Goal: Information Seeking & Learning: Learn about a topic

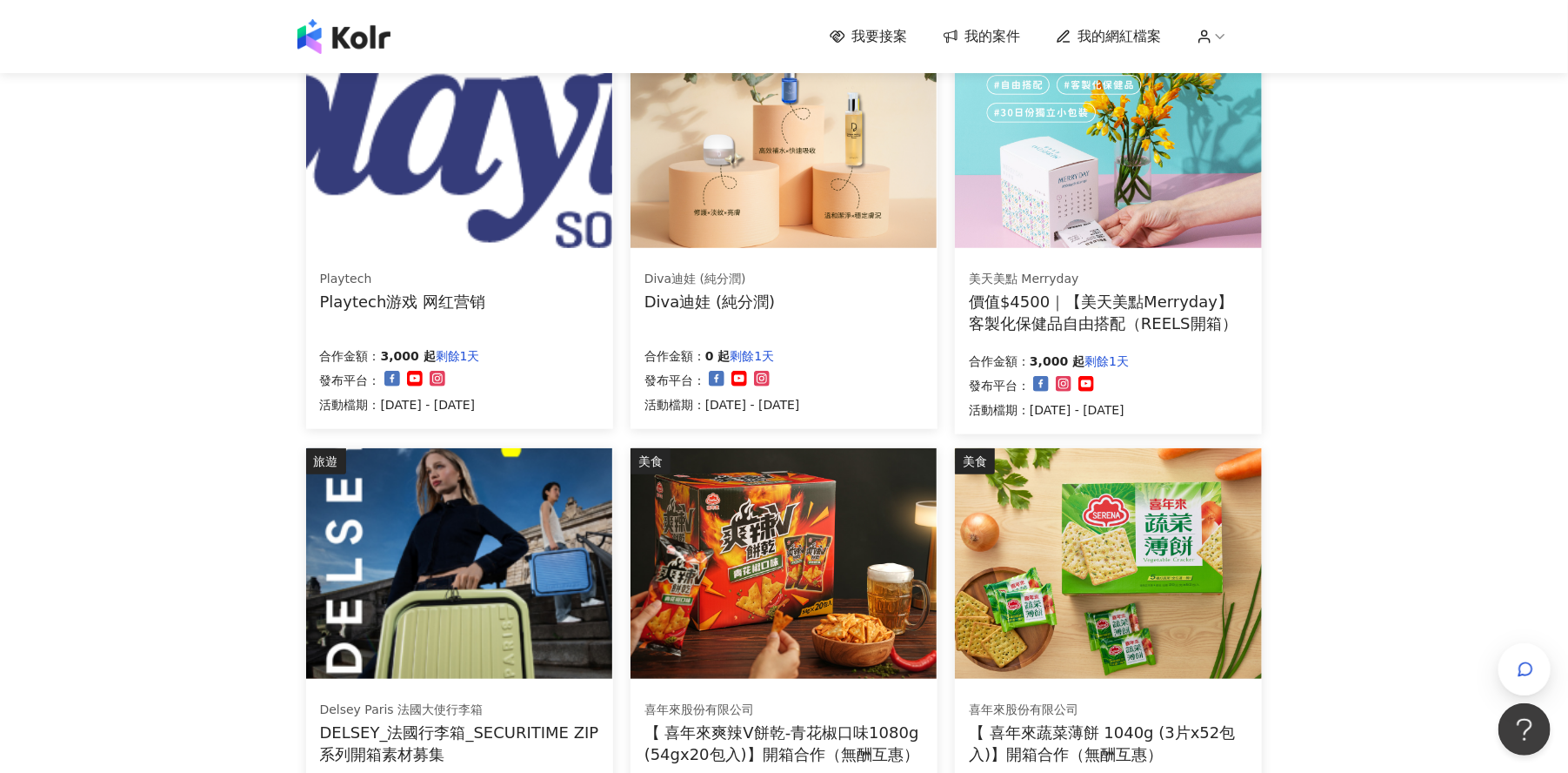
scroll to position [979, 0]
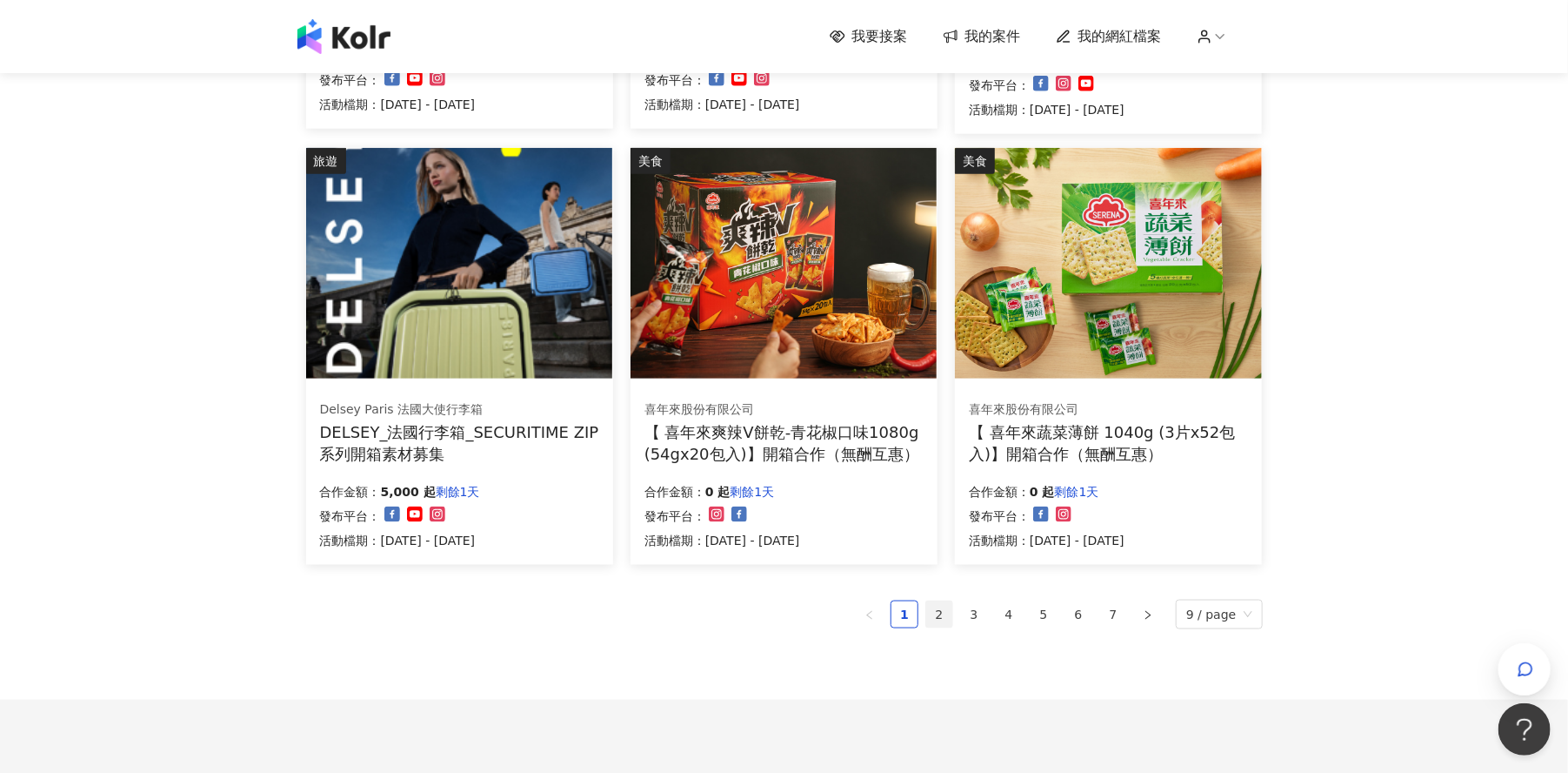
click at [947, 612] on link "2" at bounding box center [939, 614] width 26 height 26
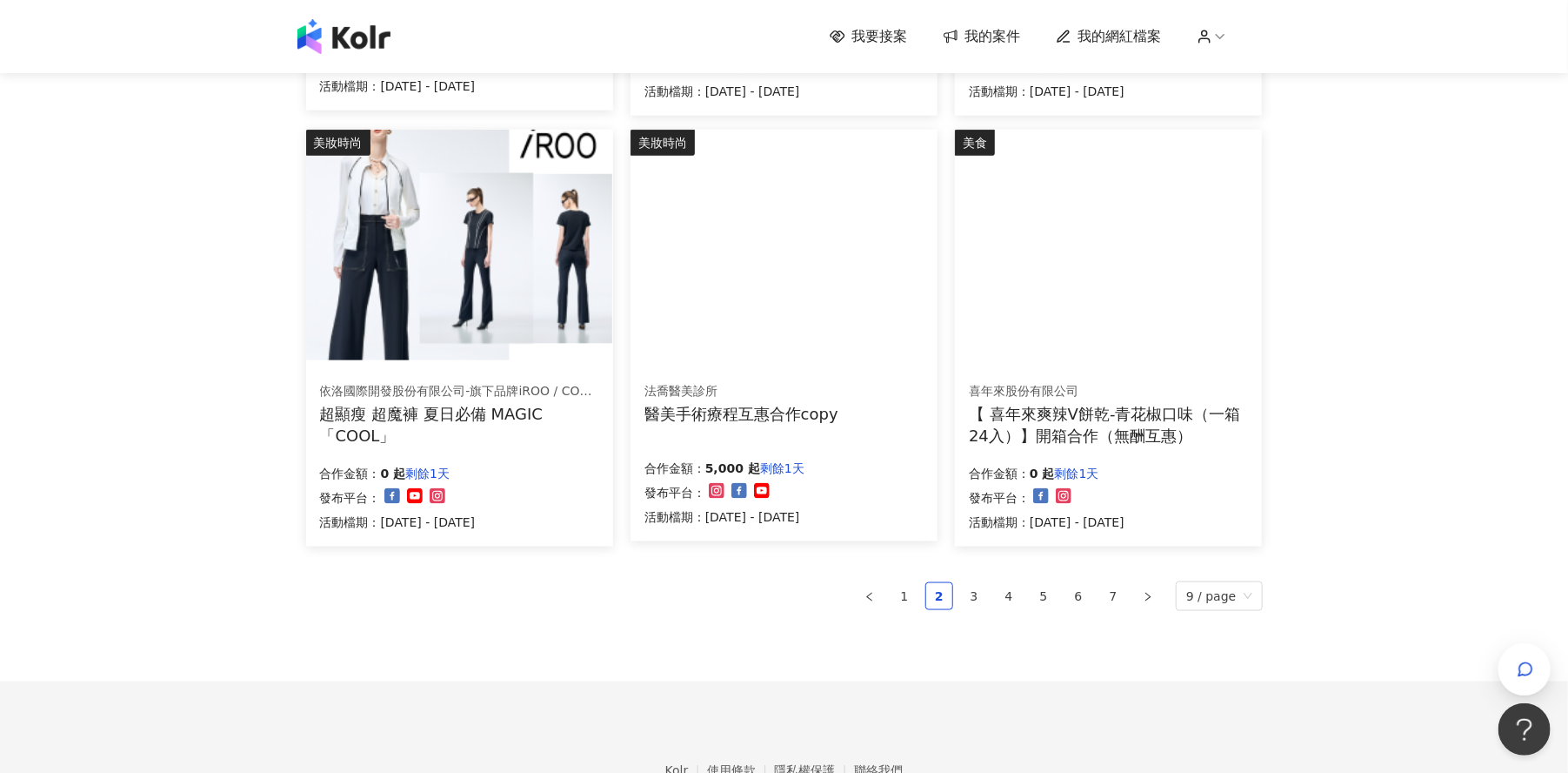
scroll to position [1098, 0]
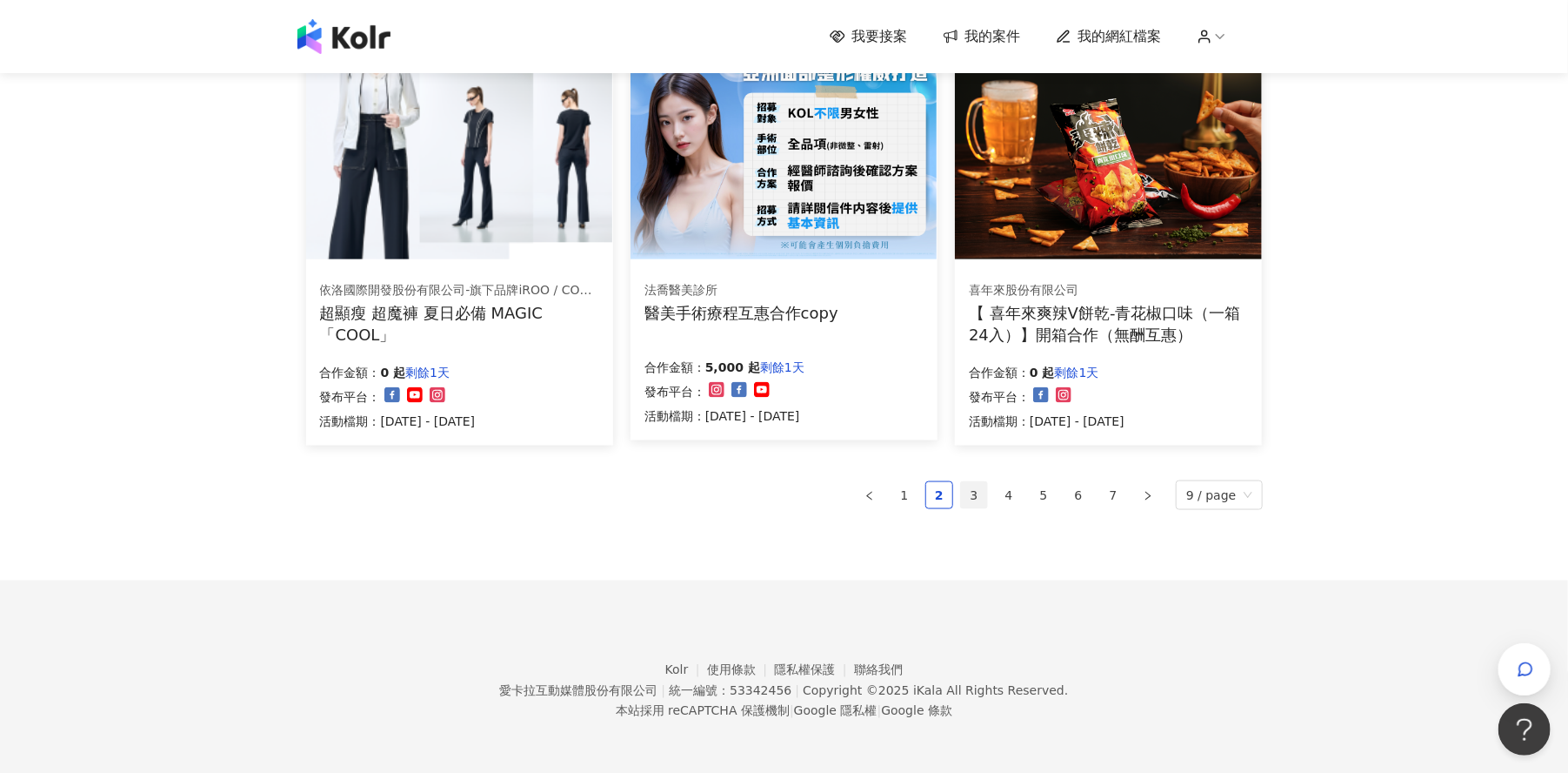
click at [973, 499] on link "3" at bounding box center [973, 495] width 26 height 26
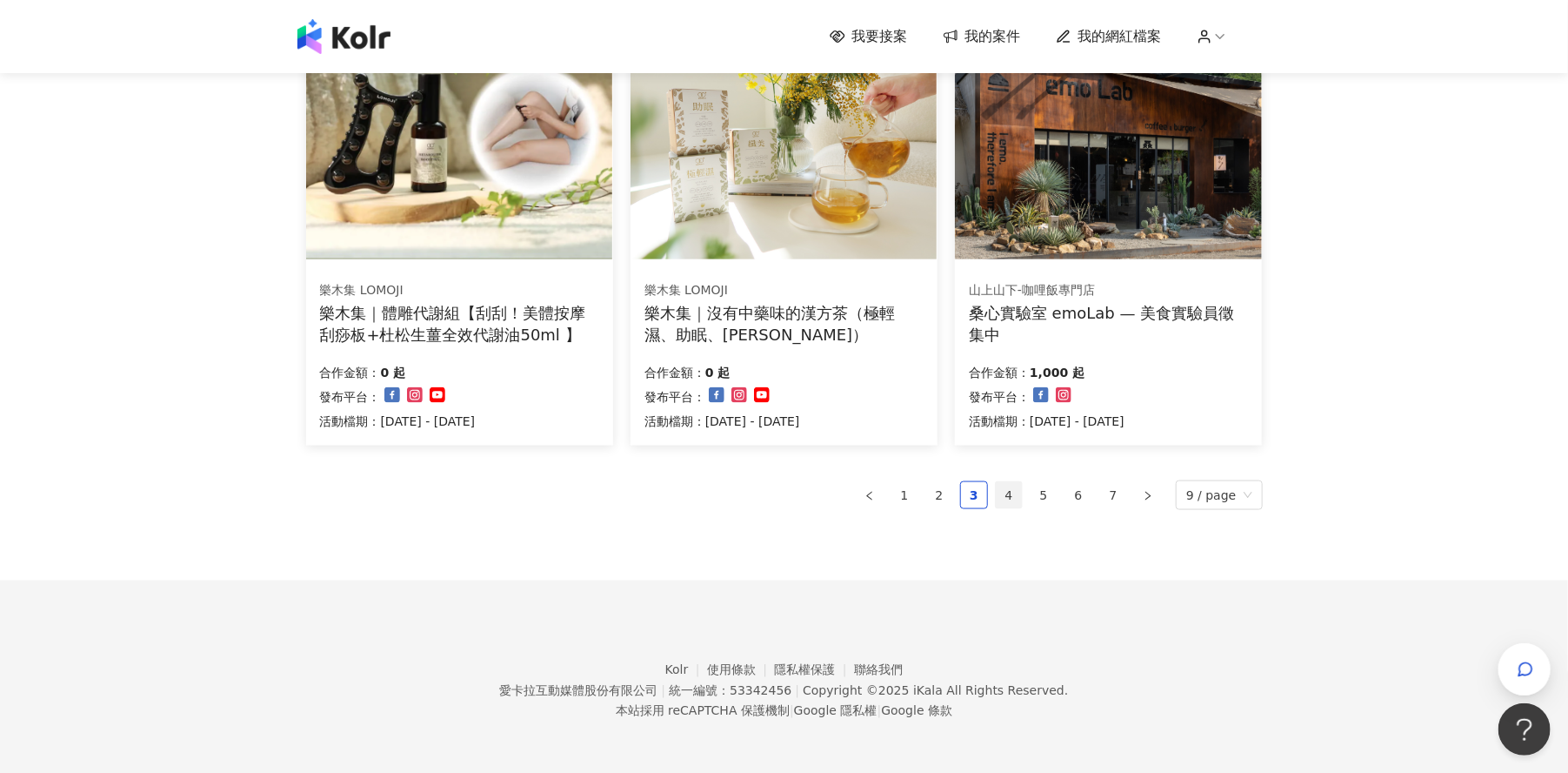
click at [1011, 500] on link "4" at bounding box center [1008, 495] width 26 height 26
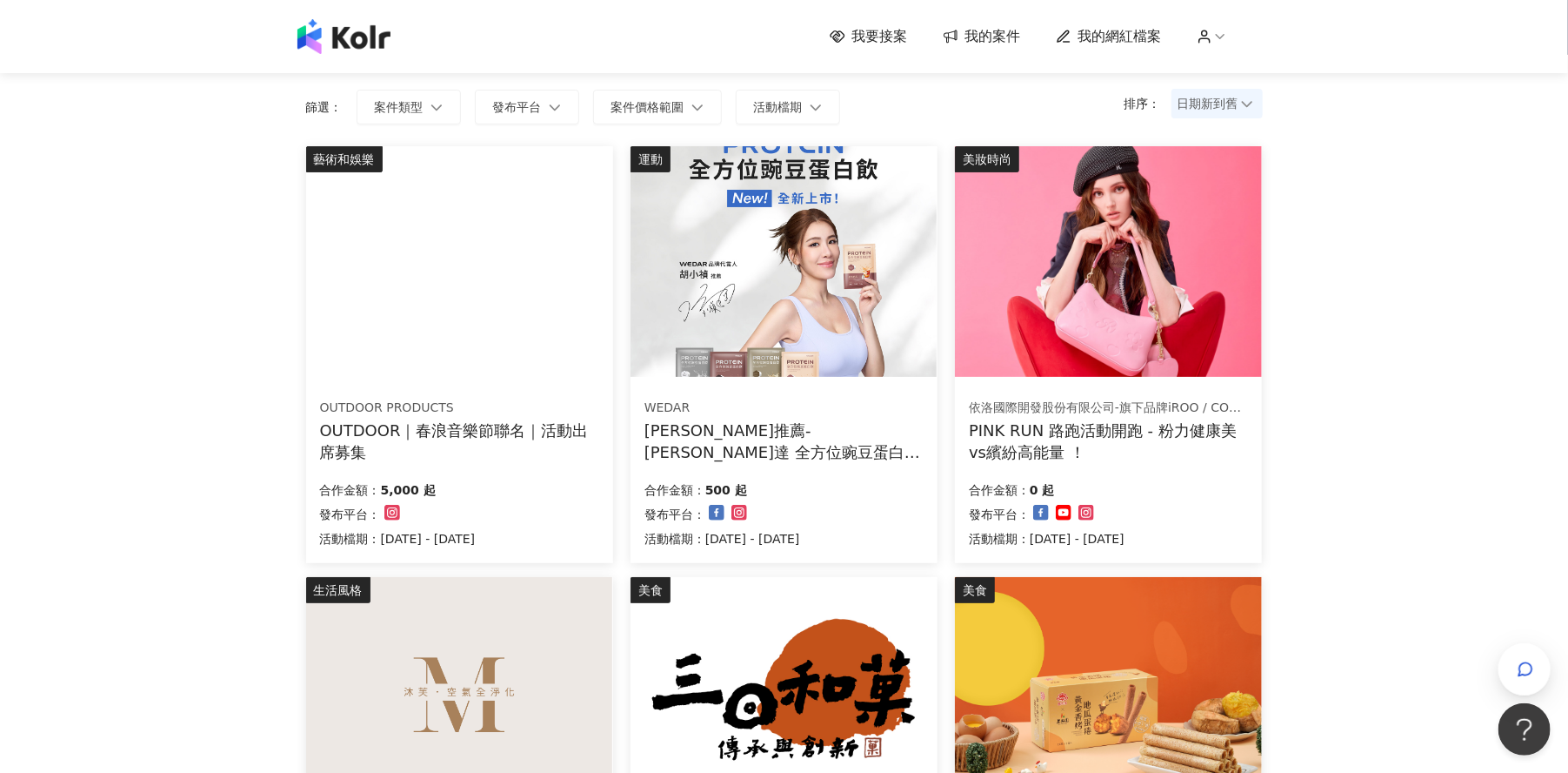
scroll to position [989, 0]
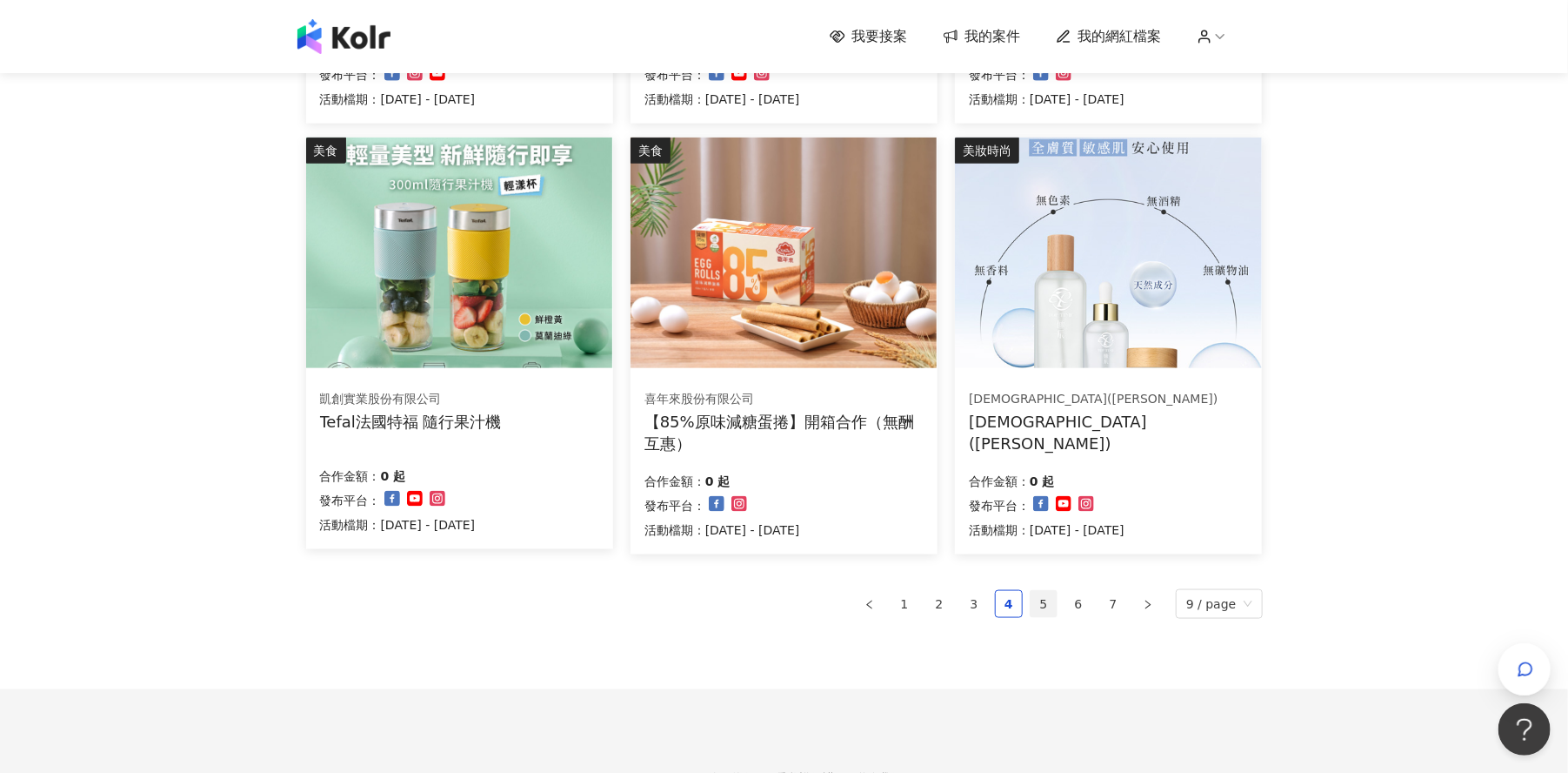
click at [1044, 600] on link "5" at bounding box center [1043, 604] width 26 height 26
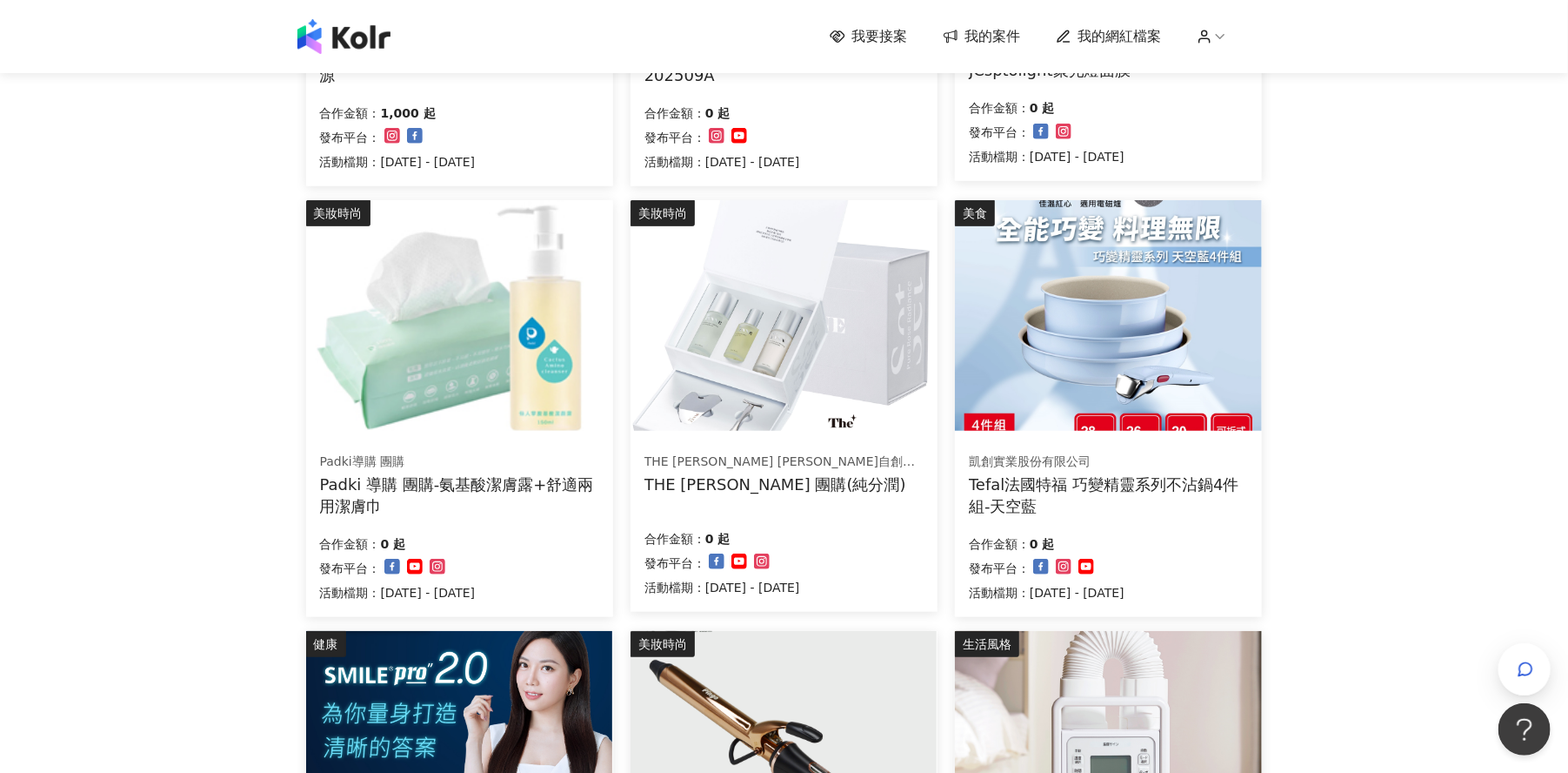
scroll to position [880, 0]
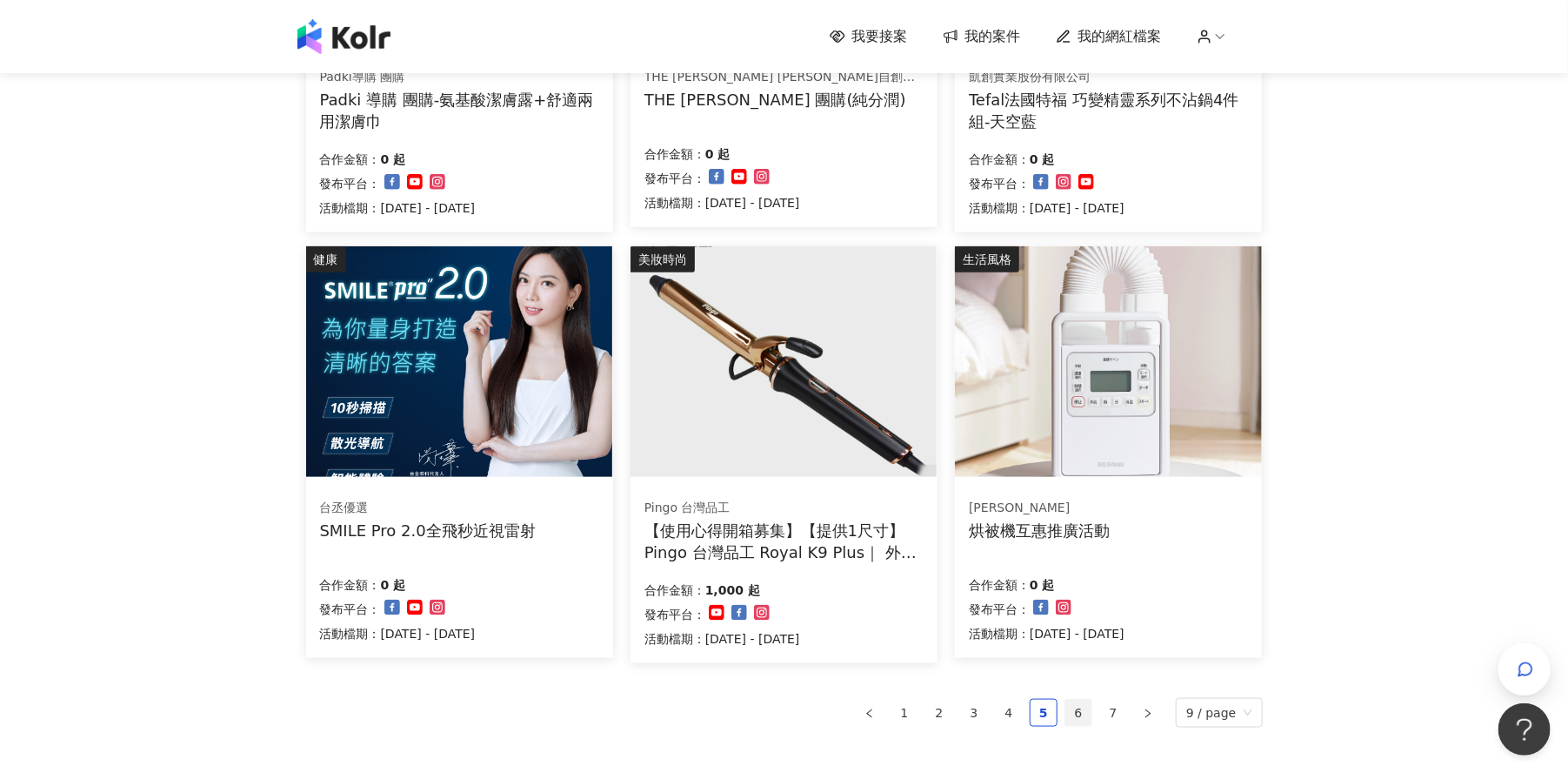
click at [1084, 712] on link "6" at bounding box center [1078, 712] width 26 height 26
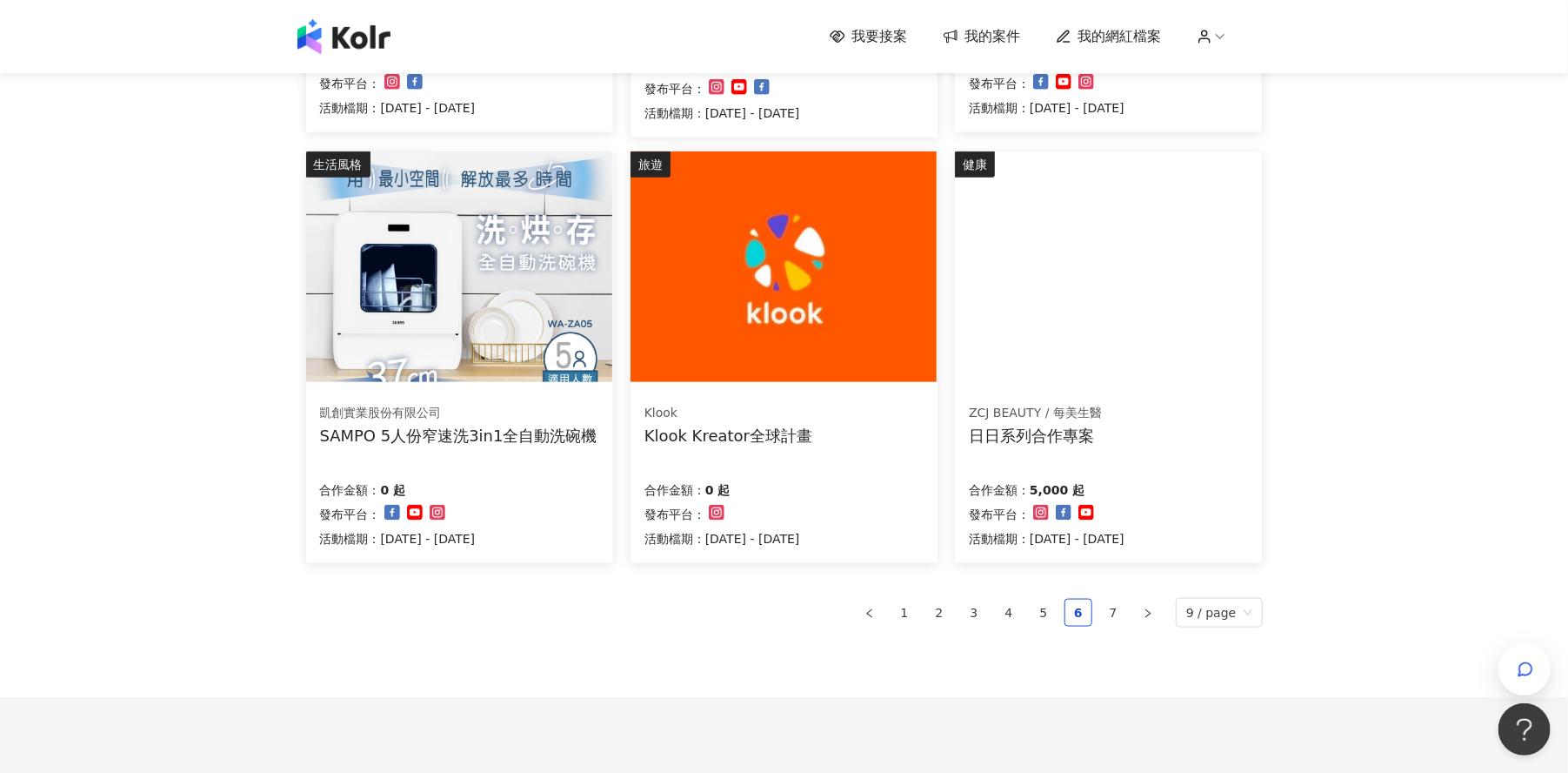
scroll to position [979, 0]
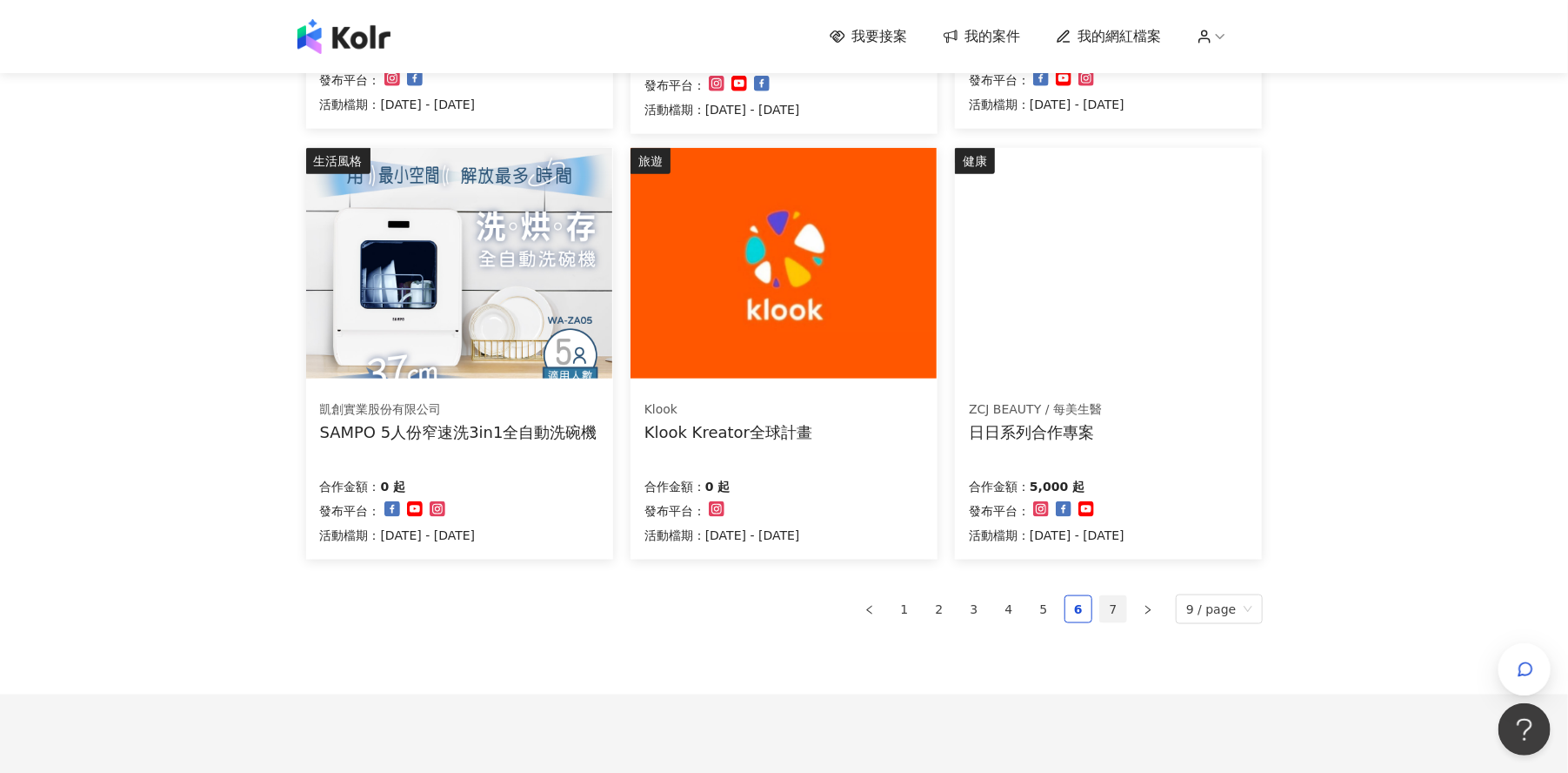
click at [1115, 605] on link "7" at bounding box center [1113, 609] width 26 height 26
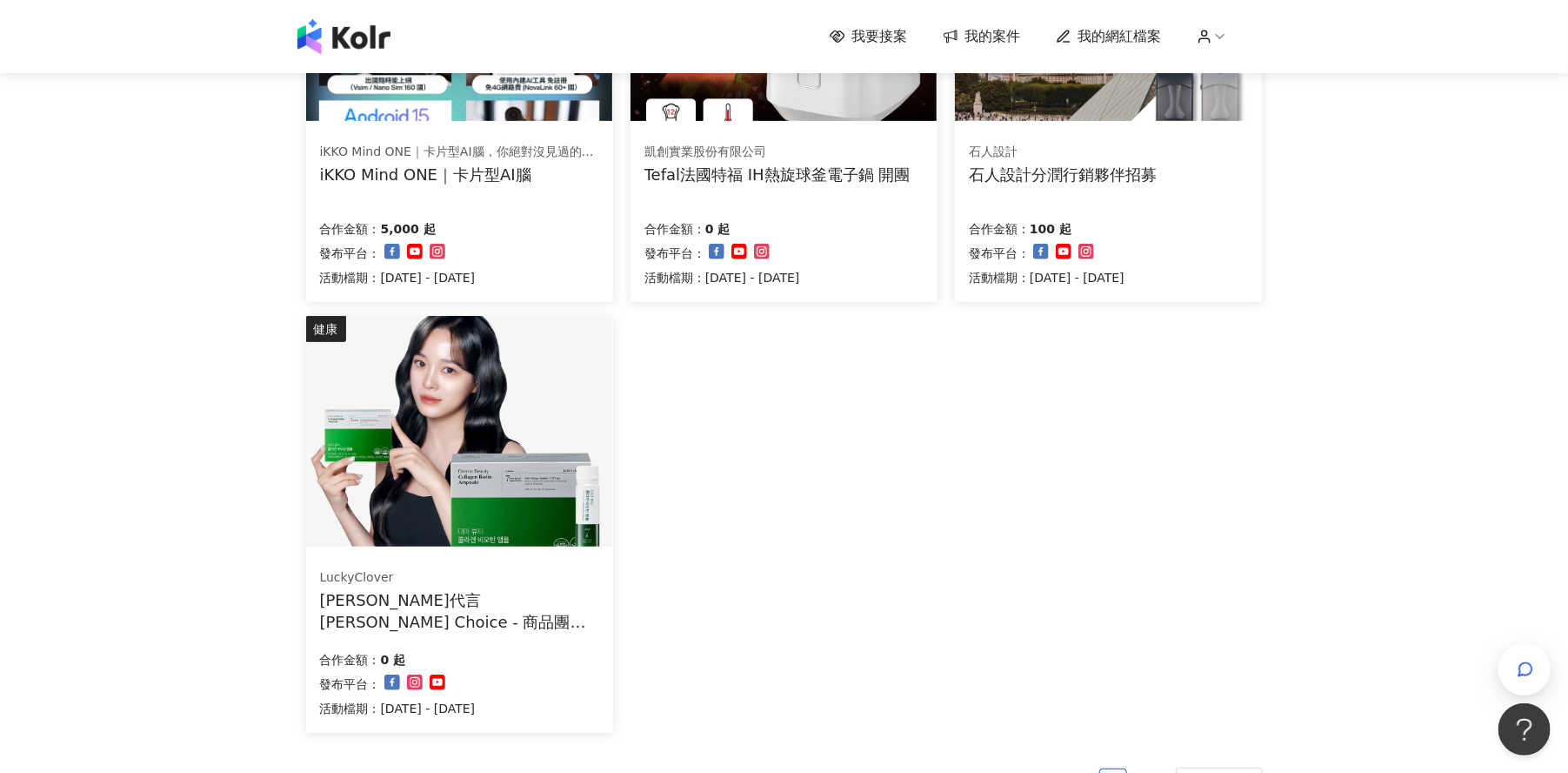
scroll to position [10, 0]
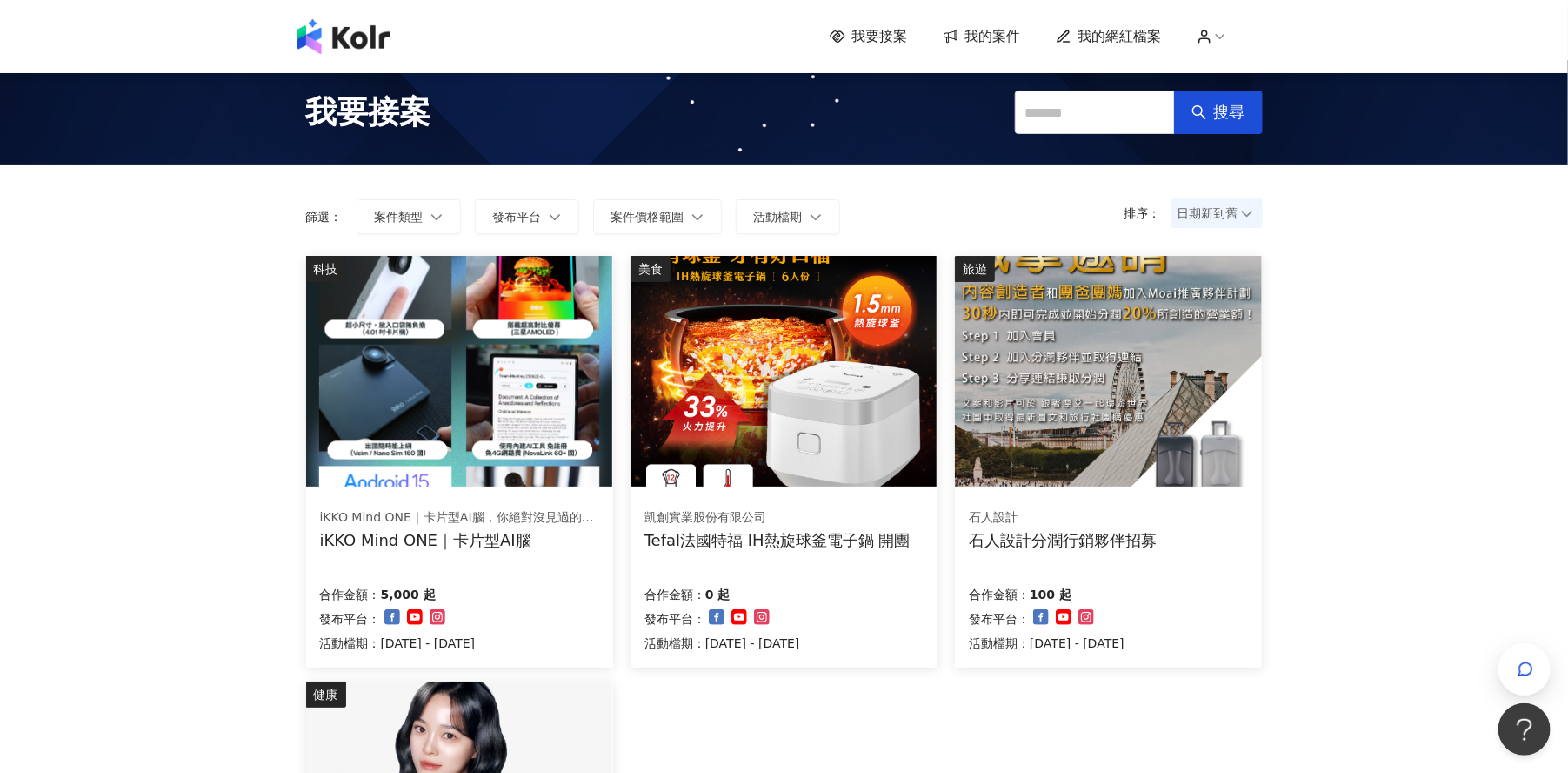
click at [1094, 34] on span "我的網紅檔案" at bounding box center [1121, 36] width 84 height 19
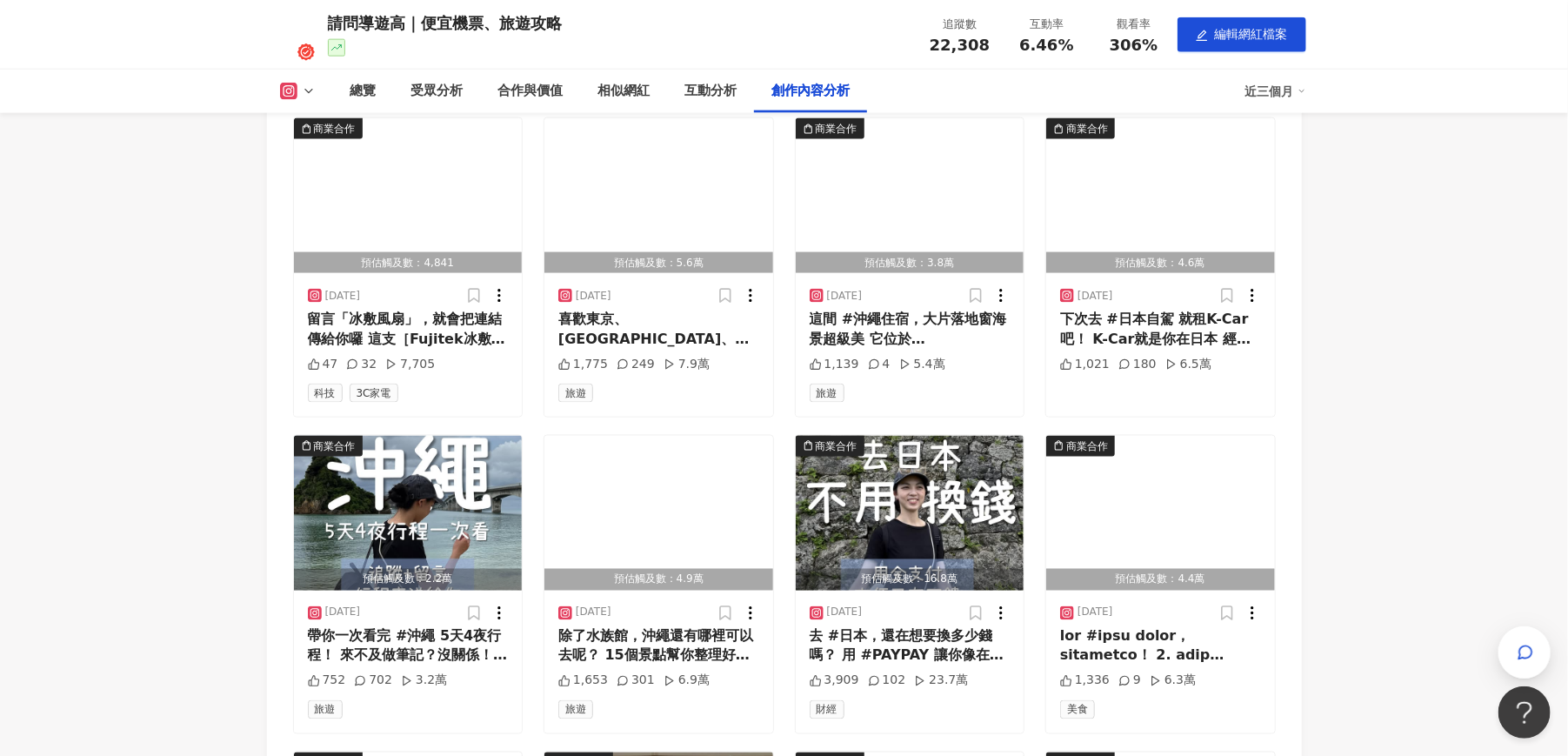
scroll to position [5111, 0]
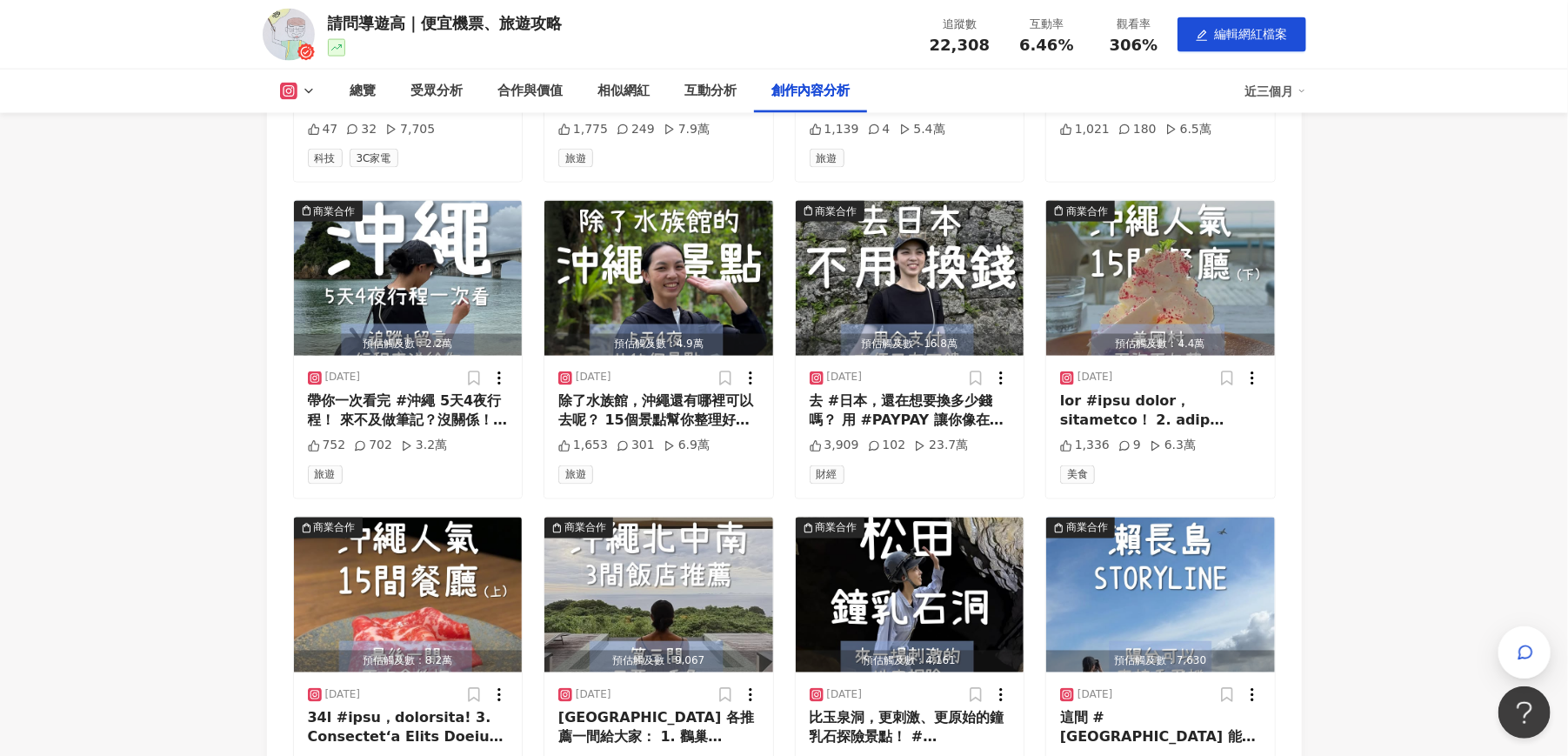
click at [304, 94] on icon at bounding box center [308, 92] width 14 height 14
click at [326, 163] on button "YouTube" at bounding box center [325, 163] width 104 height 24
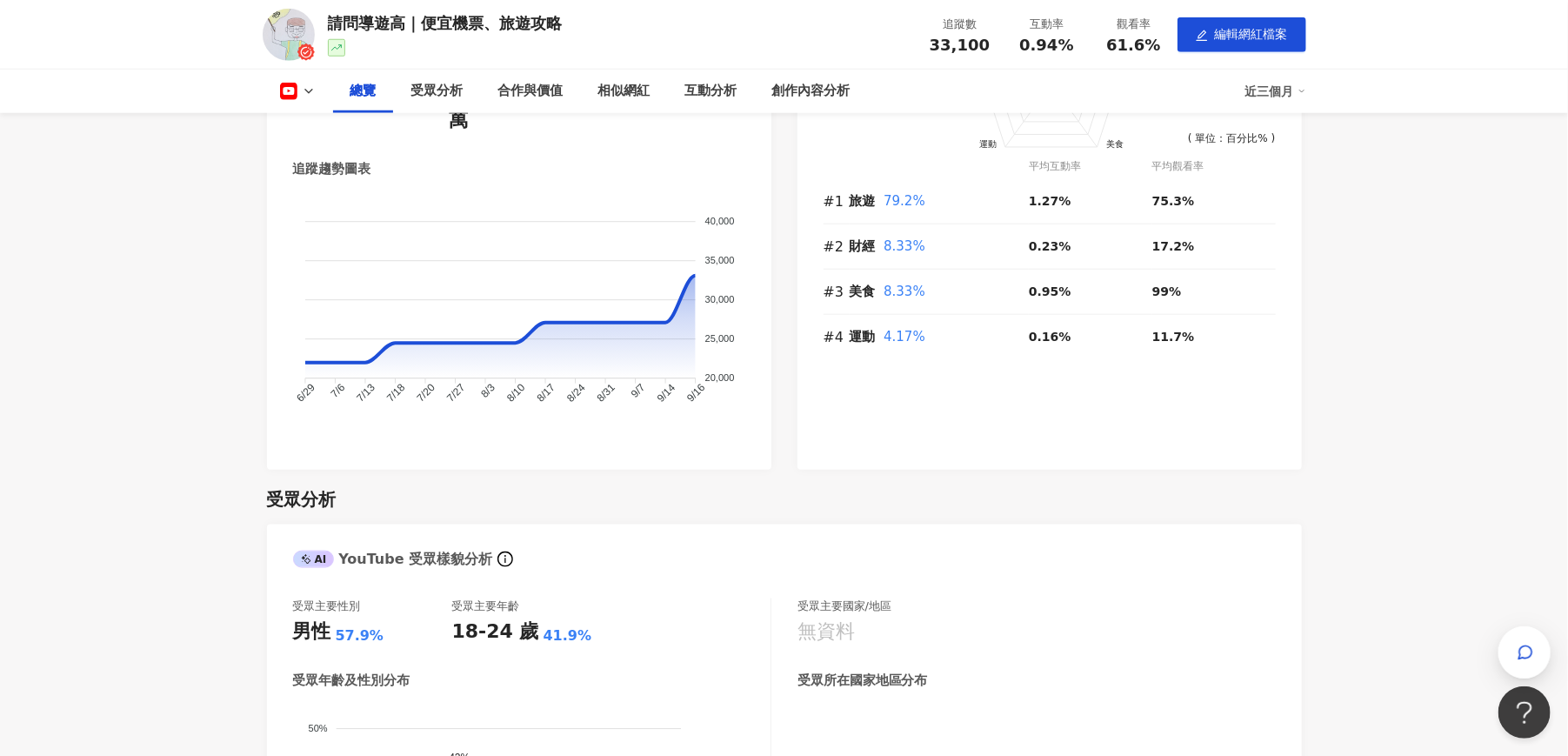
scroll to position [544, 0]
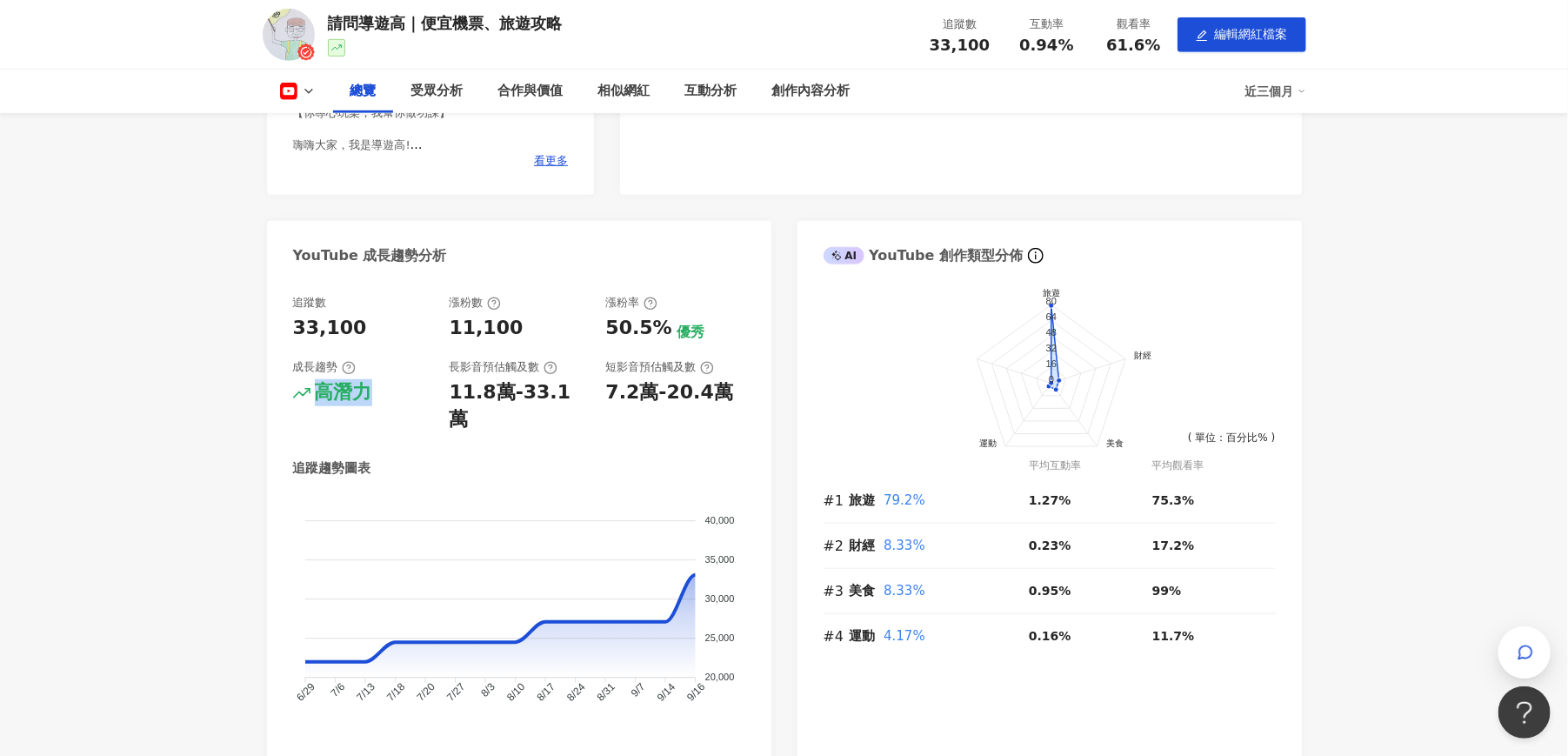
drag, startPoint x: 371, startPoint y: 396, endPoint x: 413, endPoint y: 399, distance: 42.1
click at [413, 399] on div "高潛力" at bounding box center [363, 392] width 139 height 27
drag, startPoint x: 413, startPoint y: 399, endPoint x: 536, endPoint y: 440, distance: 129.7
click at [536, 460] on div "追蹤趨勢圖表" at bounding box center [519, 469] width 452 height 18
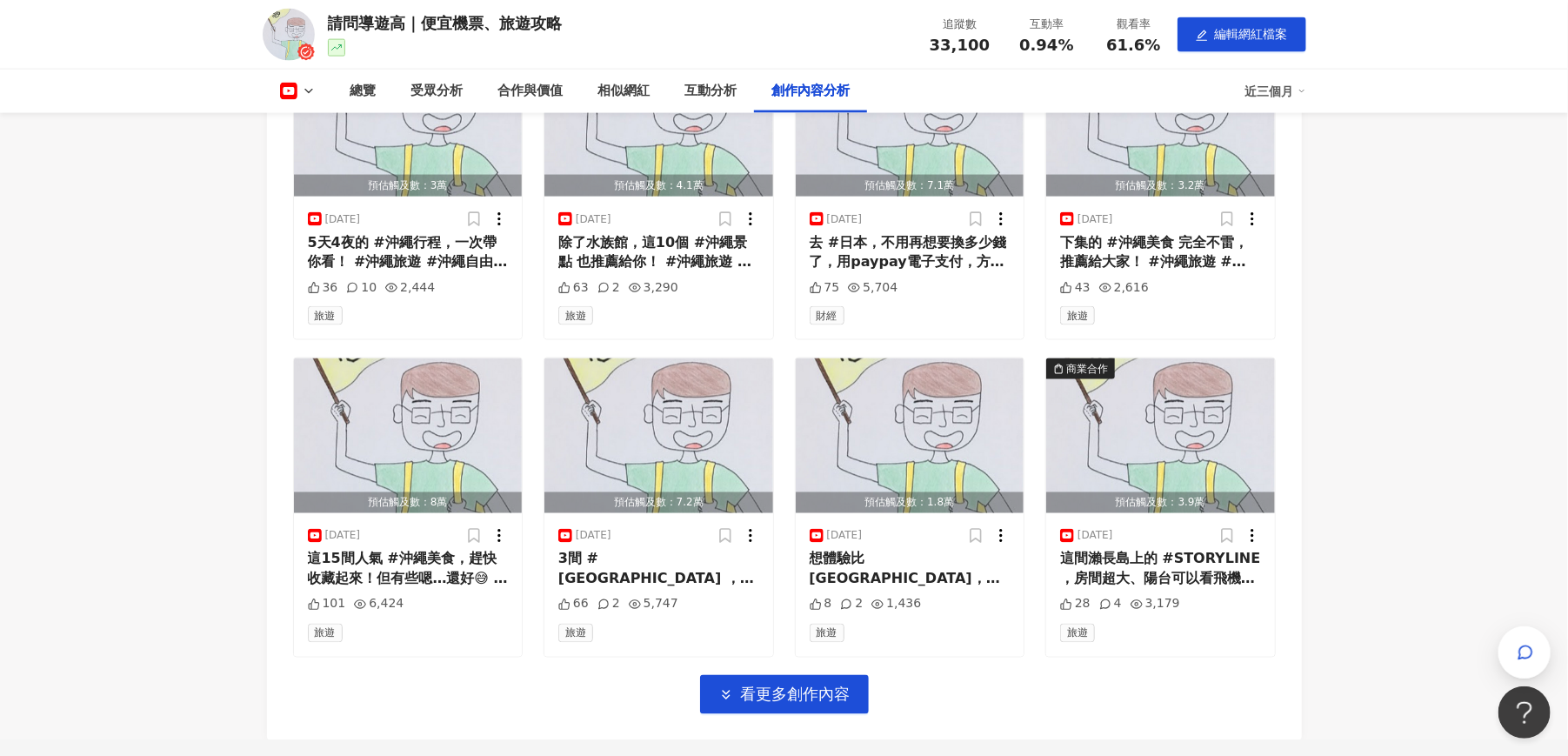
scroll to position [4726, 0]
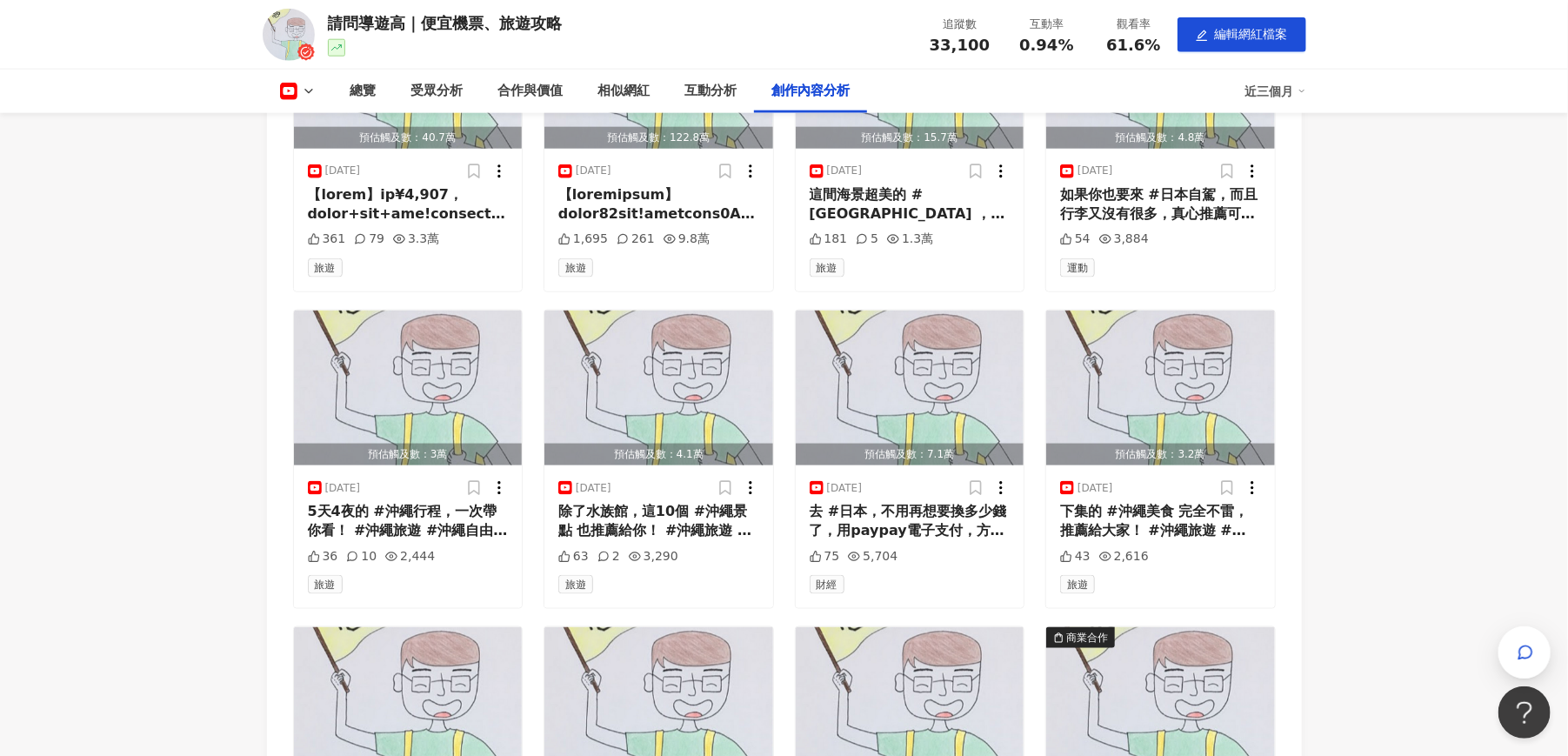
click at [299, 91] on button at bounding box center [297, 91] width 71 height 17
click at [314, 126] on button "Instagram" at bounding box center [325, 123] width 104 height 24
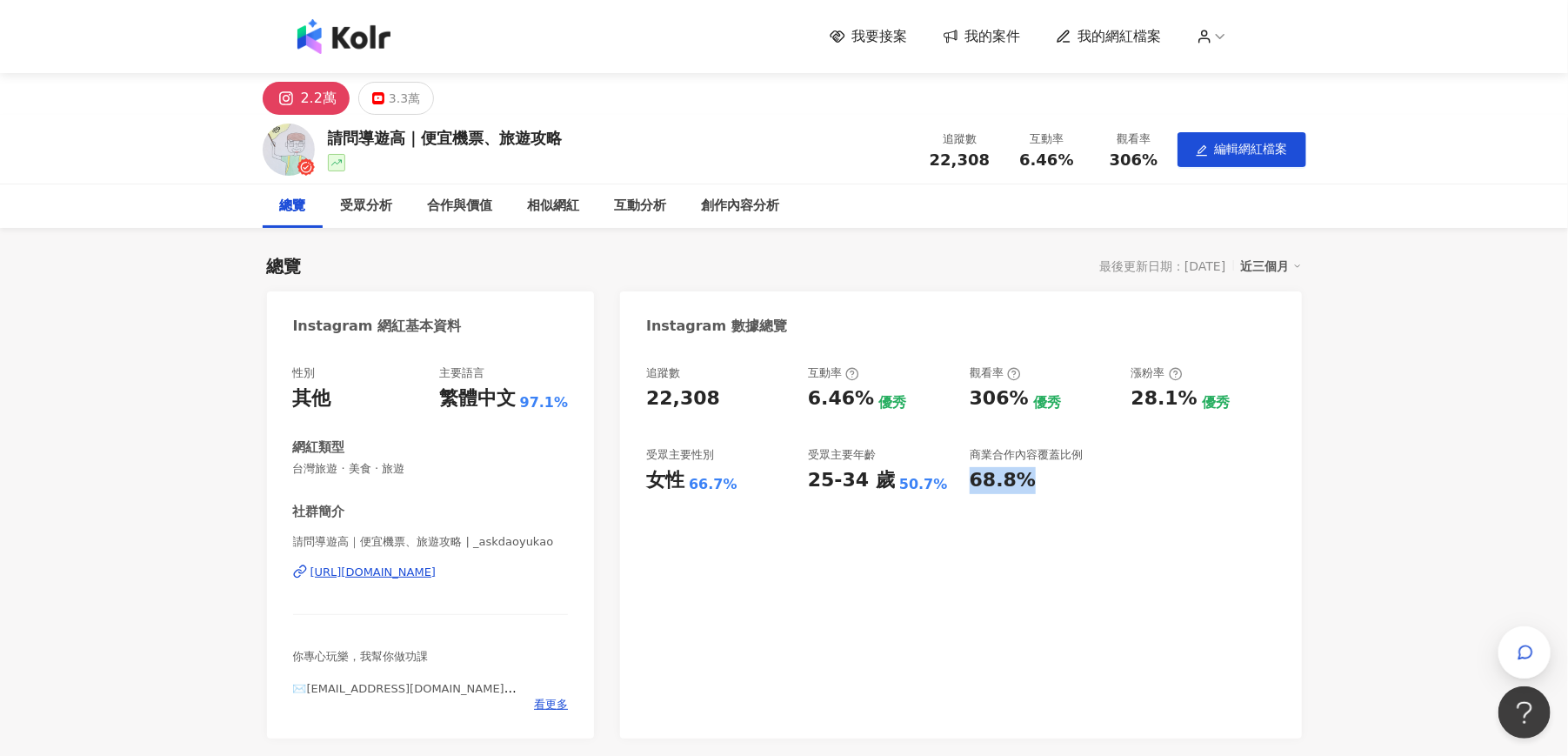
drag, startPoint x: 1010, startPoint y: 488, endPoint x: 962, endPoint y: 484, distance: 48.2
click at [962, 484] on div "追蹤數 22,308 互動率 6.46% 優秀 觀看率 306% 優秀 漲粉率 28.1% 優秀 受眾主要性別 女性 66.7% 受眾主要年齡 25-34 歲…" at bounding box center [960, 429] width 628 height 128
drag, startPoint x: 962, startPoint y: 484, endPoint x: 968, endPoint y: 547, distance: 63.3
click at [968, 547] on div "追蹤數 22,308 互動率 6.46% 優秀 觀看率 306% 優秀 漲粉率 28.1% 優秀 受眾主要性別 女性 66.7% 受眾主要年齡 25-34 歲…" at bounding box center [960, 543] width 681 height 391
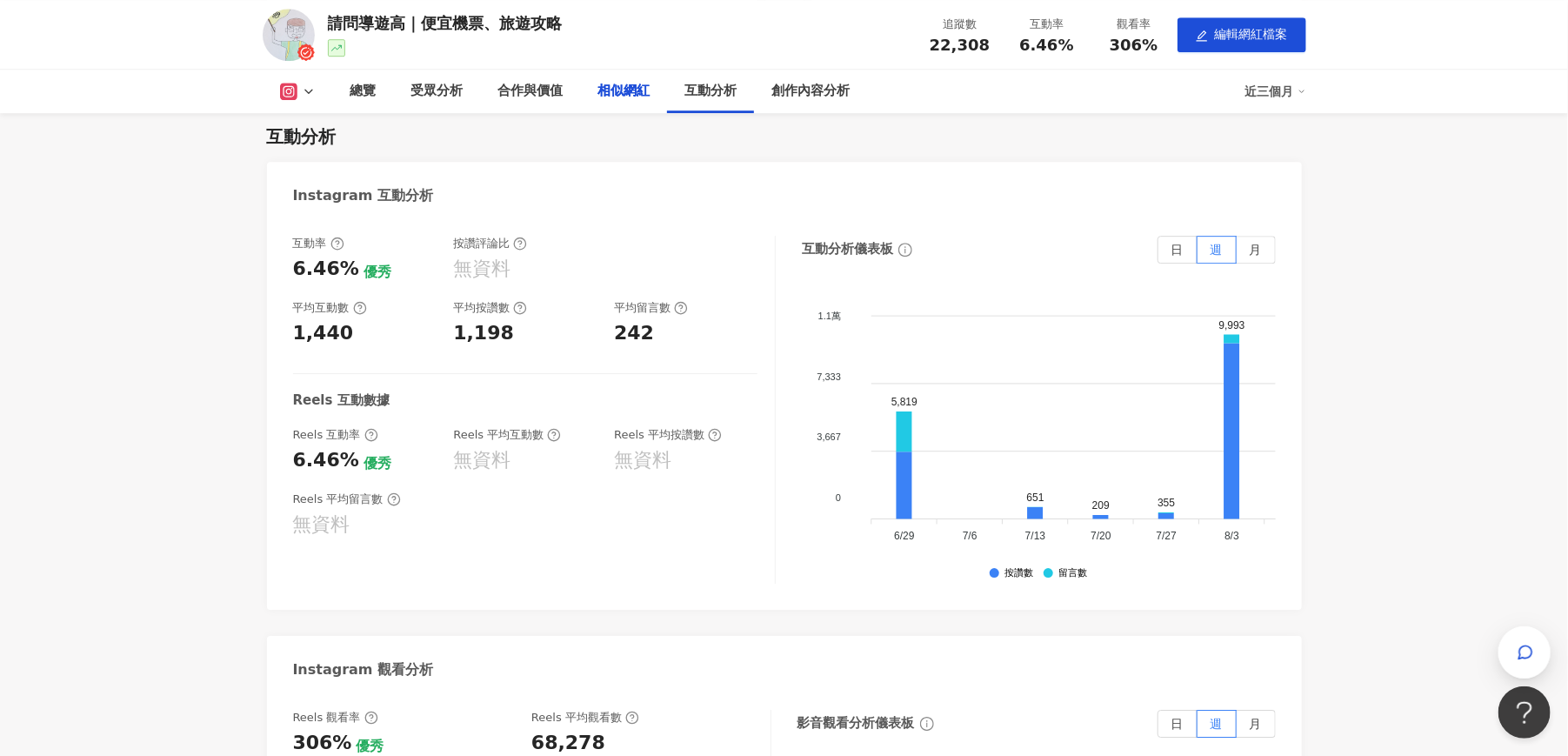
scroll to position [2610, 0]
